Goal: Task Accomplishment & Management: Manage account settings

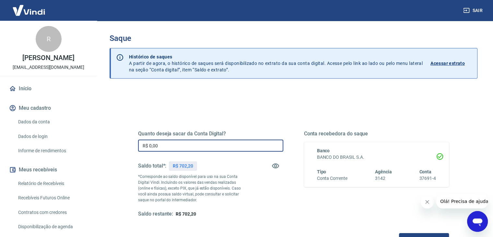
click at [242, 139] on input "R$ 0,00" at bounding box center [210, 145] width 145 height 12
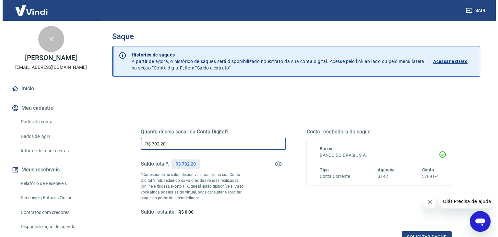
scroll to position [84, 0]
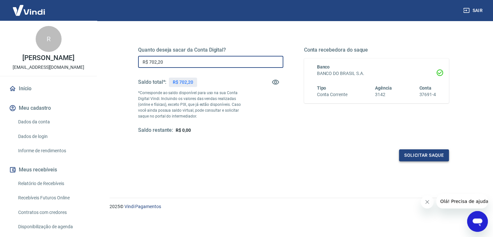
type input "R$ 702,20"
click at [426, 154] on button "Solicitar saque" at bounding box center [424, 155] width 50 height 12
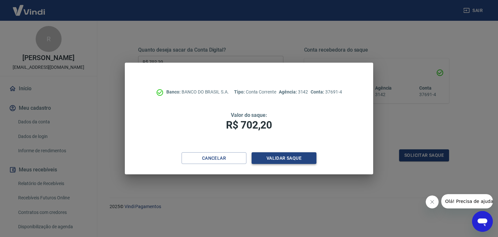
click at [272, 157] on button "Validar saque" at bounding box center [284, 158] width 65 height 12
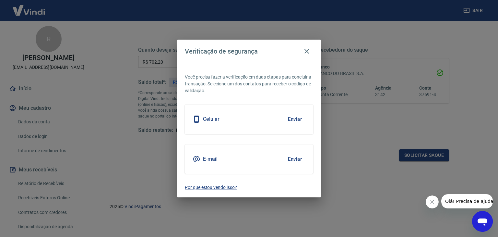
click at [252, 156] on div "E-mail Enviar" at bounding box center [249, 158] width 128 height 29
click at [293, 158] on button "Enviar" at bounding box center [294, 159] width 21 height 14
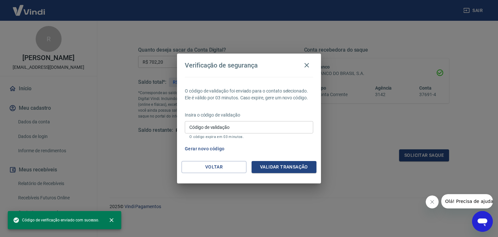
click at [288, 158] on div "O código de validação foi enviado para o contato selecionado. Ele é válido por …" at bounding box center [249, 119] width 144 height 84
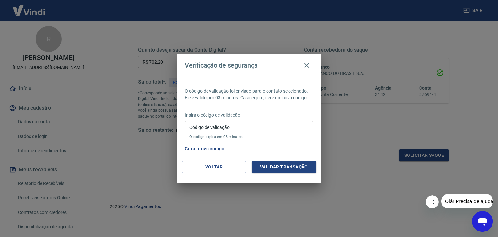
click at [250, 132] on input "Código de validação" at bounding box center [249, 127] width 128 height 12
paste input "402996"
type input "402996"
click at [297, 166] on button "Validar transação" at bounding box center [284, 167] width 65 height 12
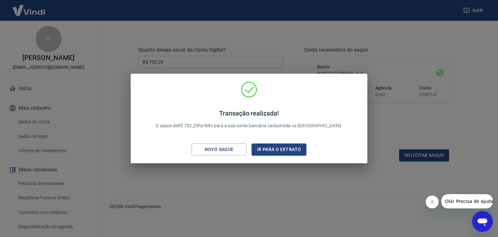
click at [284, 174] on div "Transação realizada! O saque de R$ 702,20 foi feito para a sua conta bancária c…" at bounding box center [249, 118] width 498 height 237
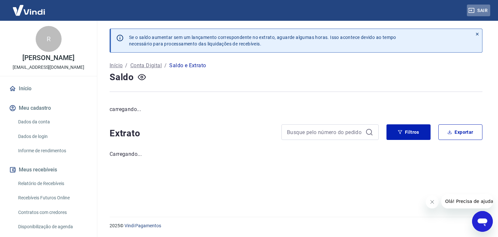
click at [473, 15] on button "Sair" at bounding box center [478, 11] width 23 height 12
